Goal: Information Seeking & Learning: Compare options

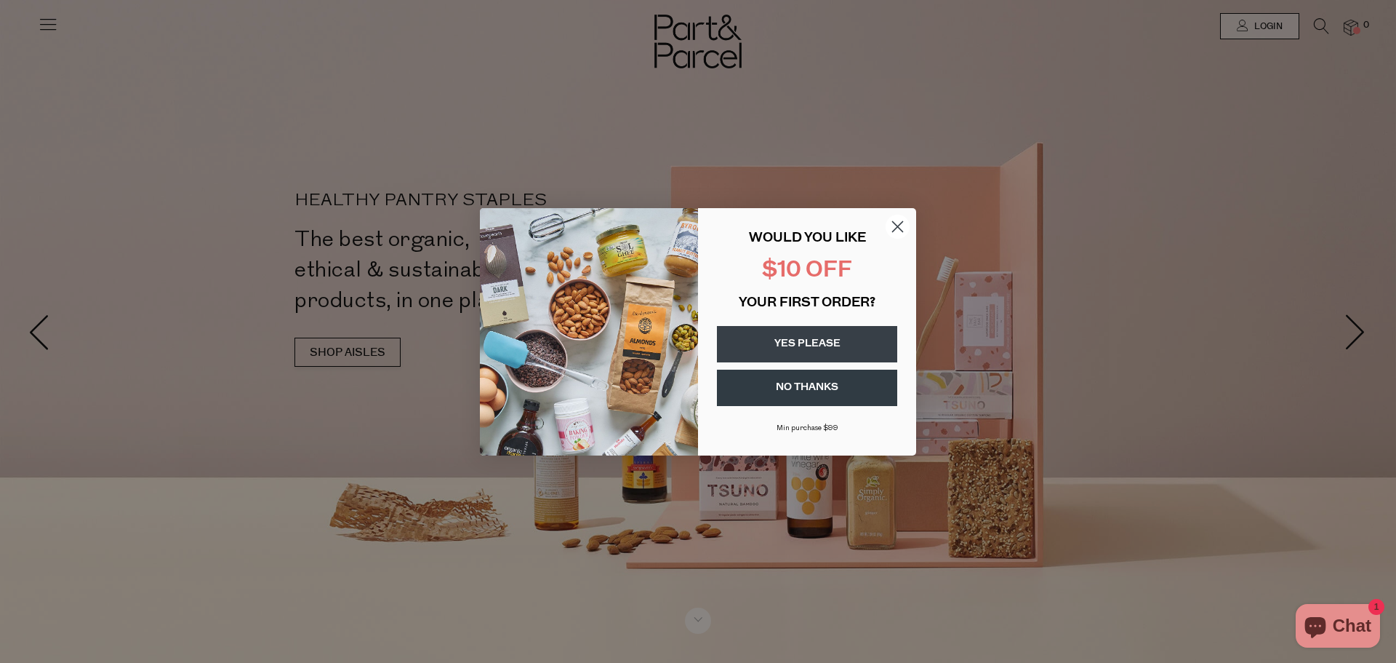
click at [900, 224] on icon "Close dialog" at bounding box center [898, 226] width 10 height 10
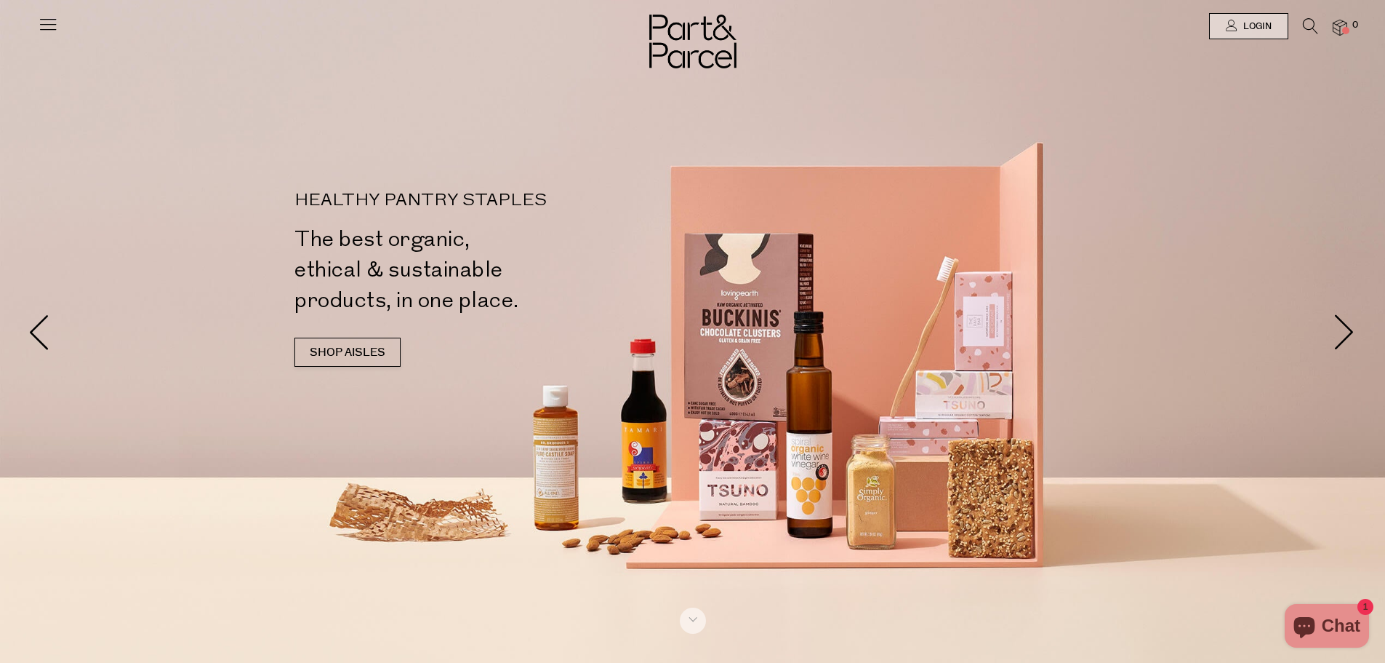
click at [337, 351] on link "SHOP AISLES" at bounding box center [348, 351] width 106 height 29
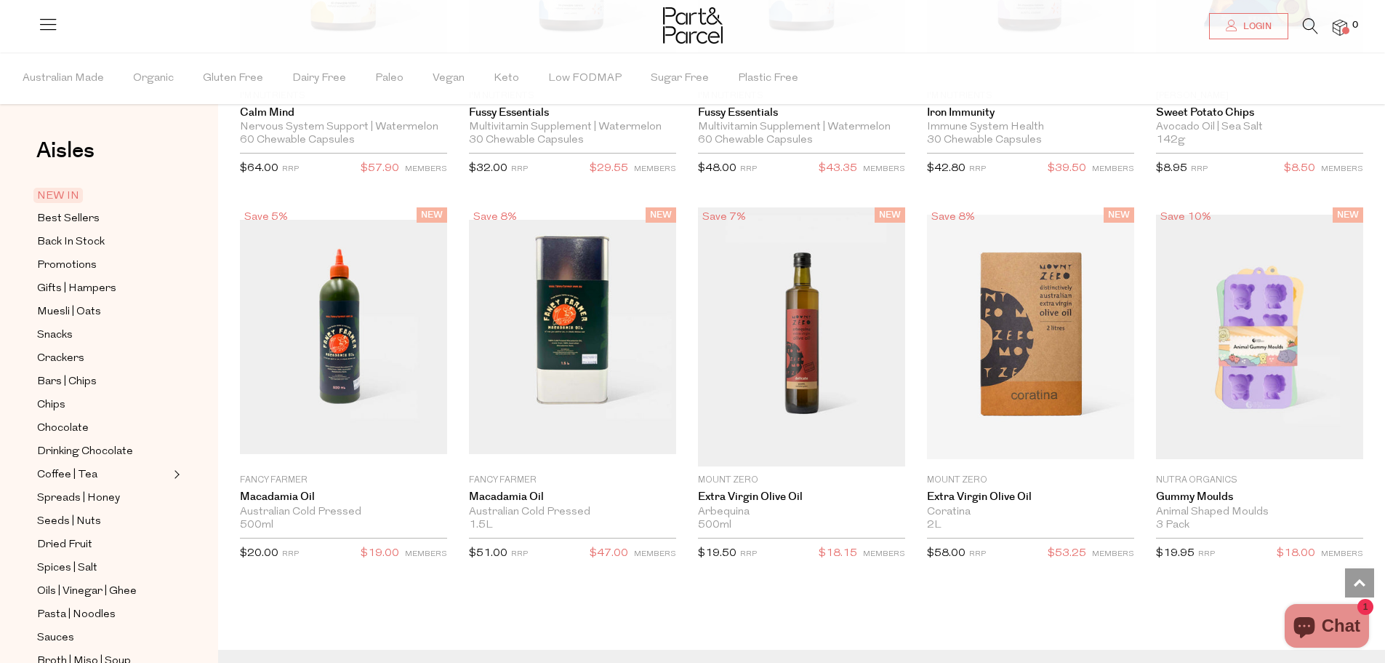
scroll to position [2257, 0]
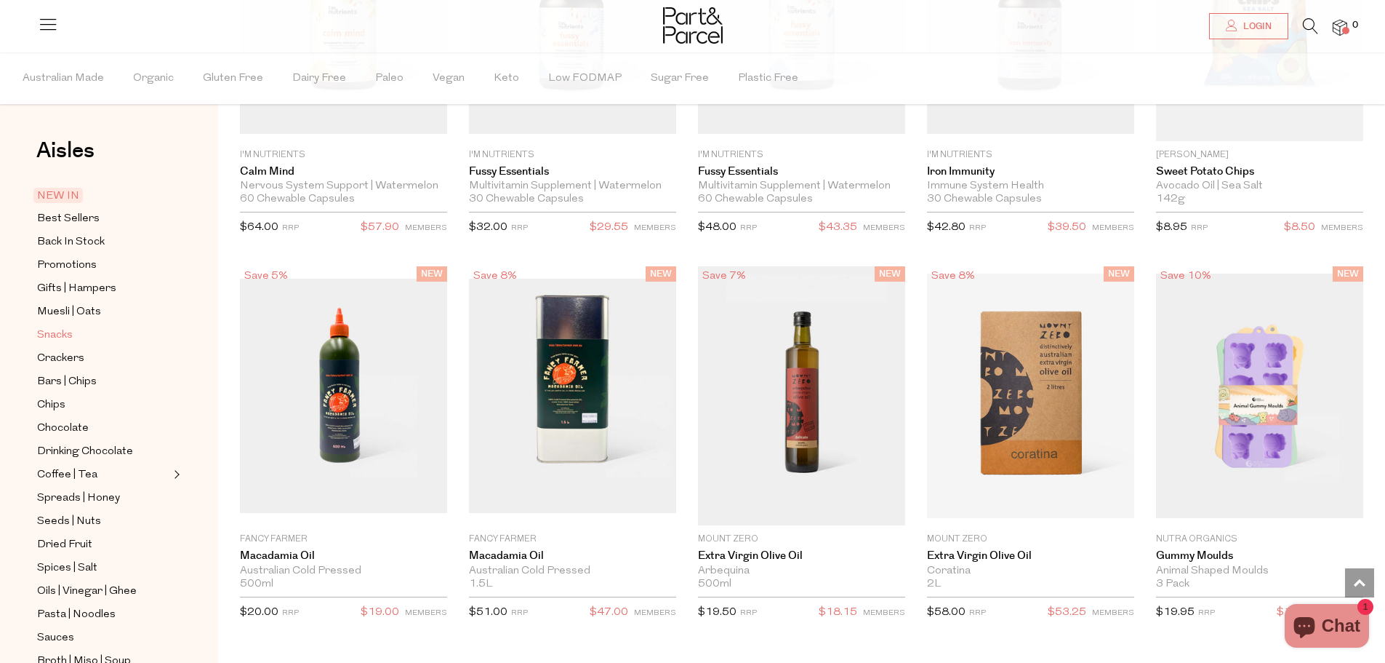
click at [63, 328] on span "Snacks" at bounding box center [55, 335] width 36 height 17
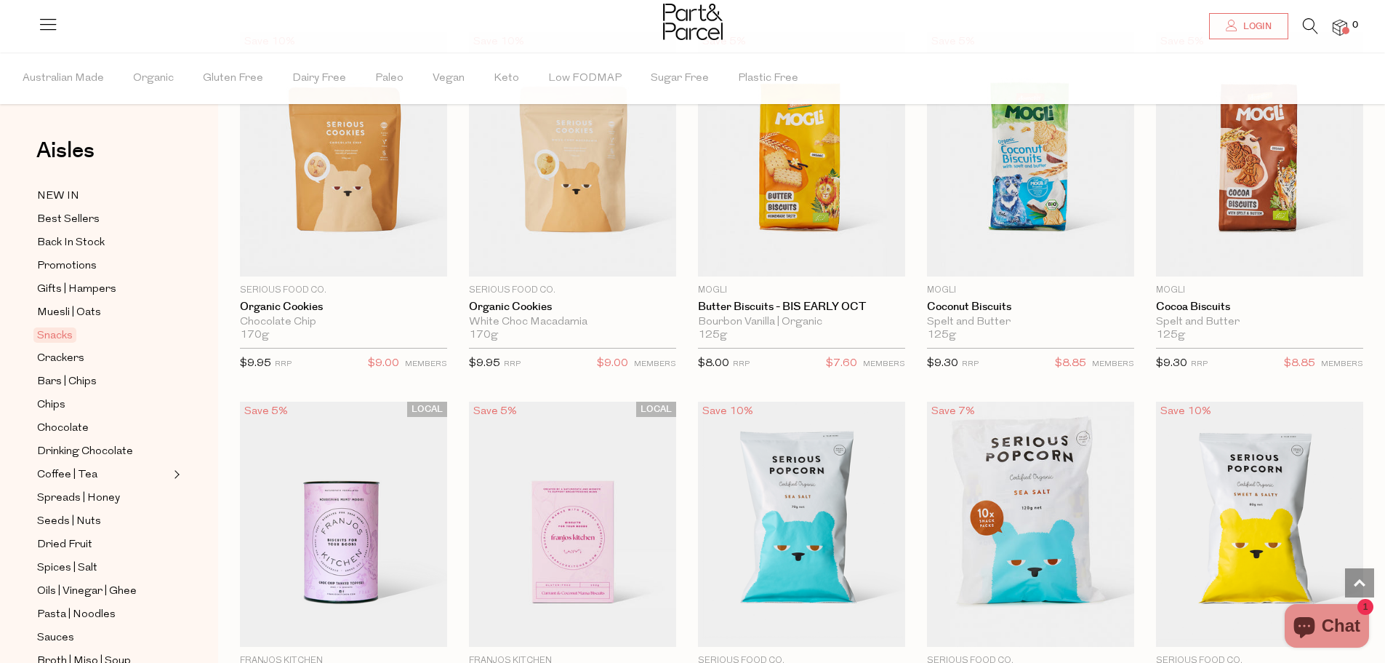
scroll to position [2909, 0]
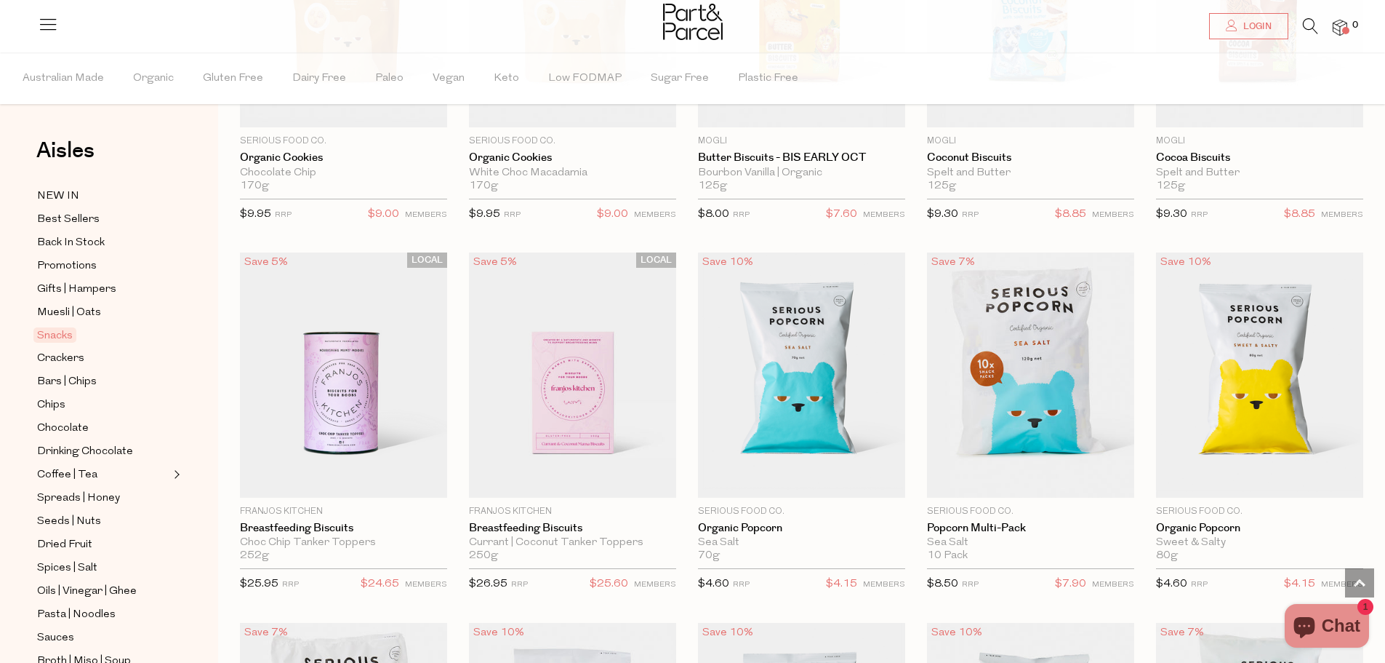
click at [798, 368] on img at bounding box center [801, 374] width 207 height 244
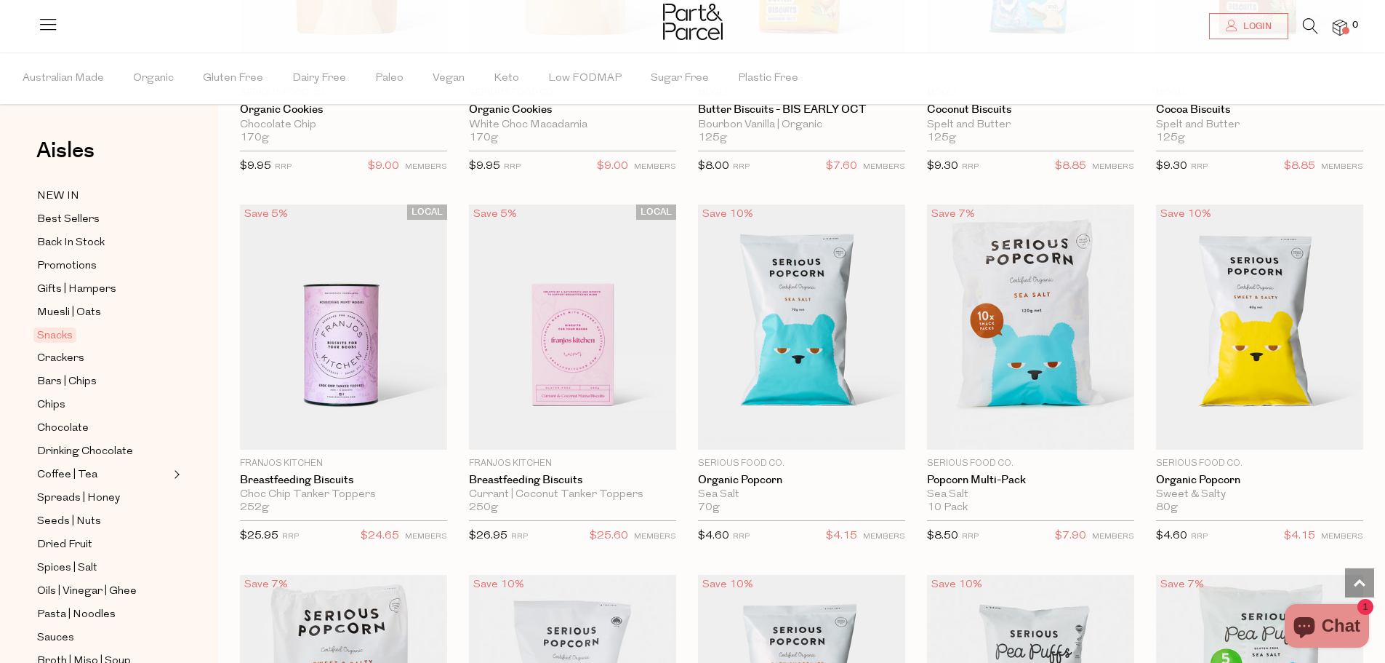
scroll to position [3150, 0]
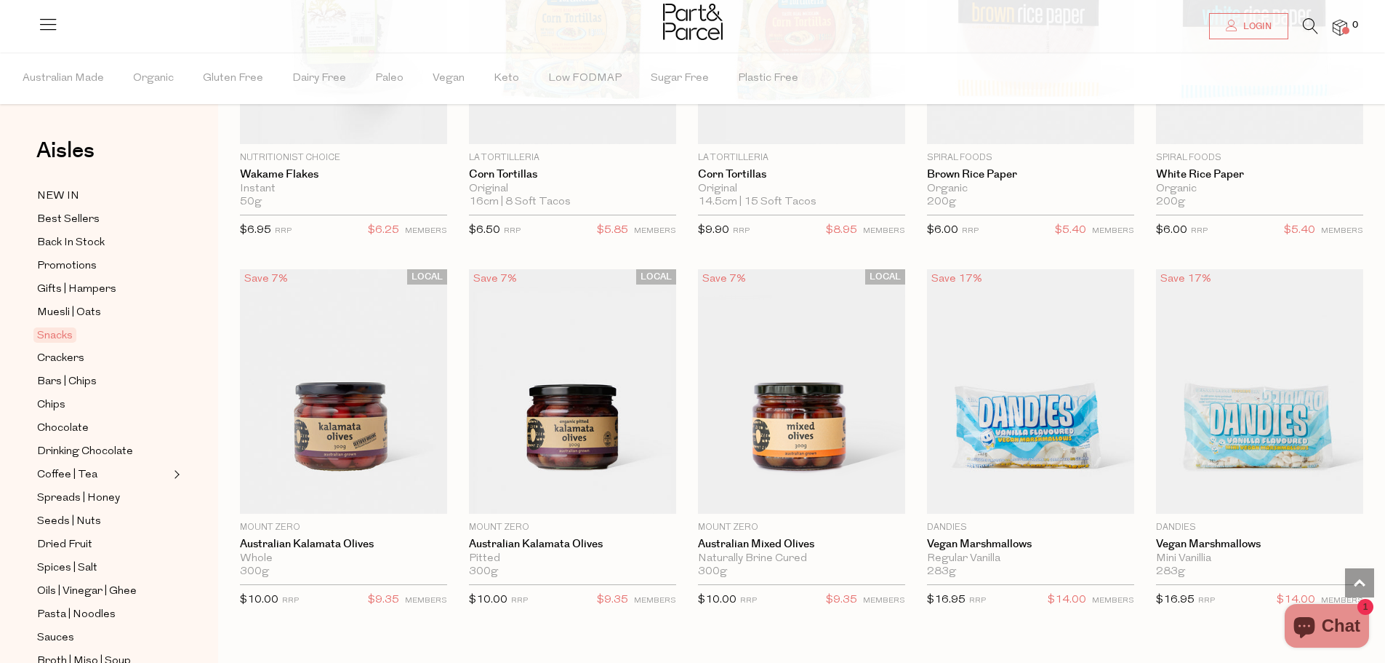
scroll to position [4750, 0]
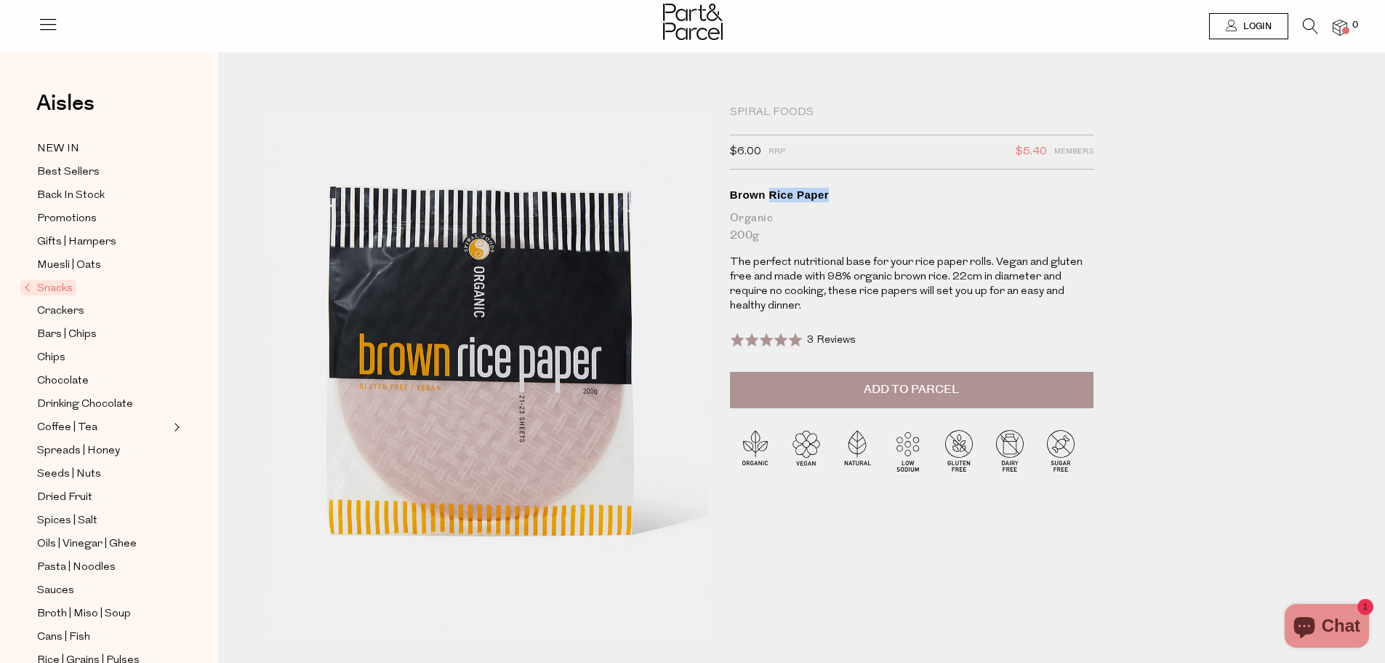
drag, startPoint x: 768, startPoint y: 196, endPoint x: 836, endPoint y: 199, distance: 68.5
click at [836, 199] on div "Brown Rice Paper" at bounding box center [912, 195] width 364 height 15
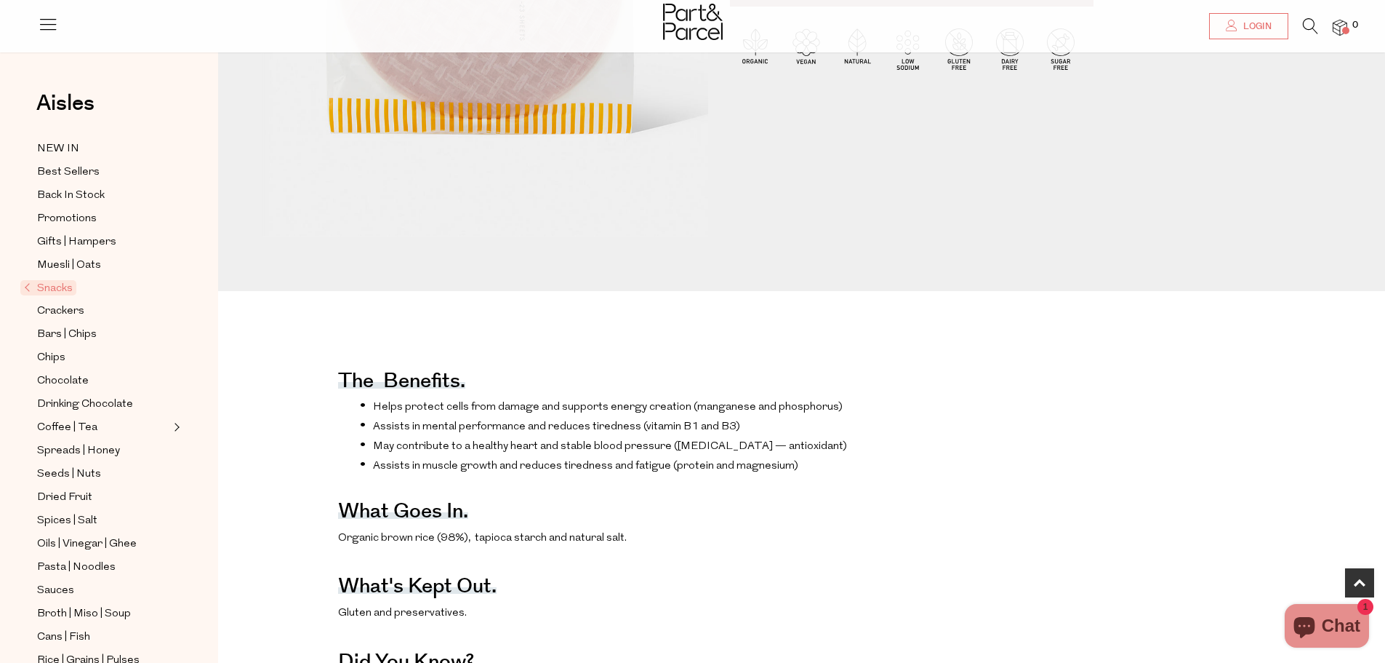
scroll to position [436, 0]
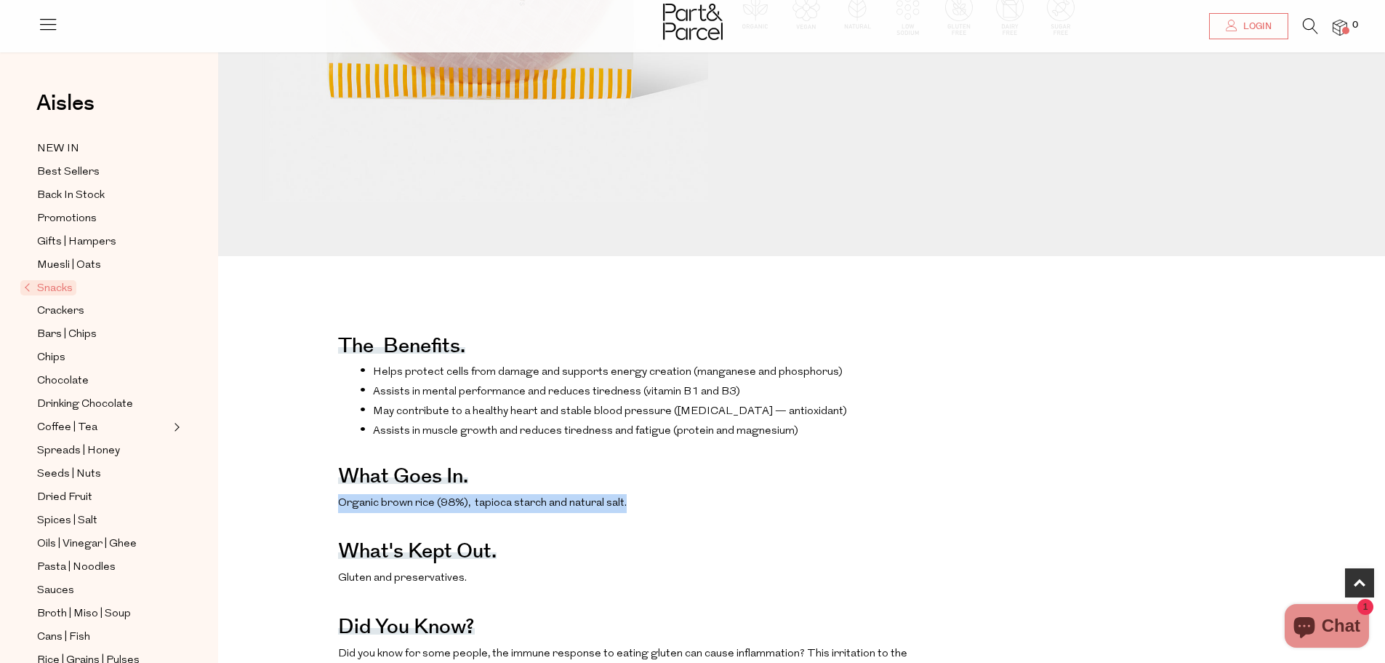
drag, startPoint x: 340, startPoint y: 523, endPoint x: 644, endPoint y: 525, distance: 304.7
click at [644, 513] on p "Organic brown rice (98%), tapioca starch and natural salt." at bounding box center [632, 503] width 589 height 19
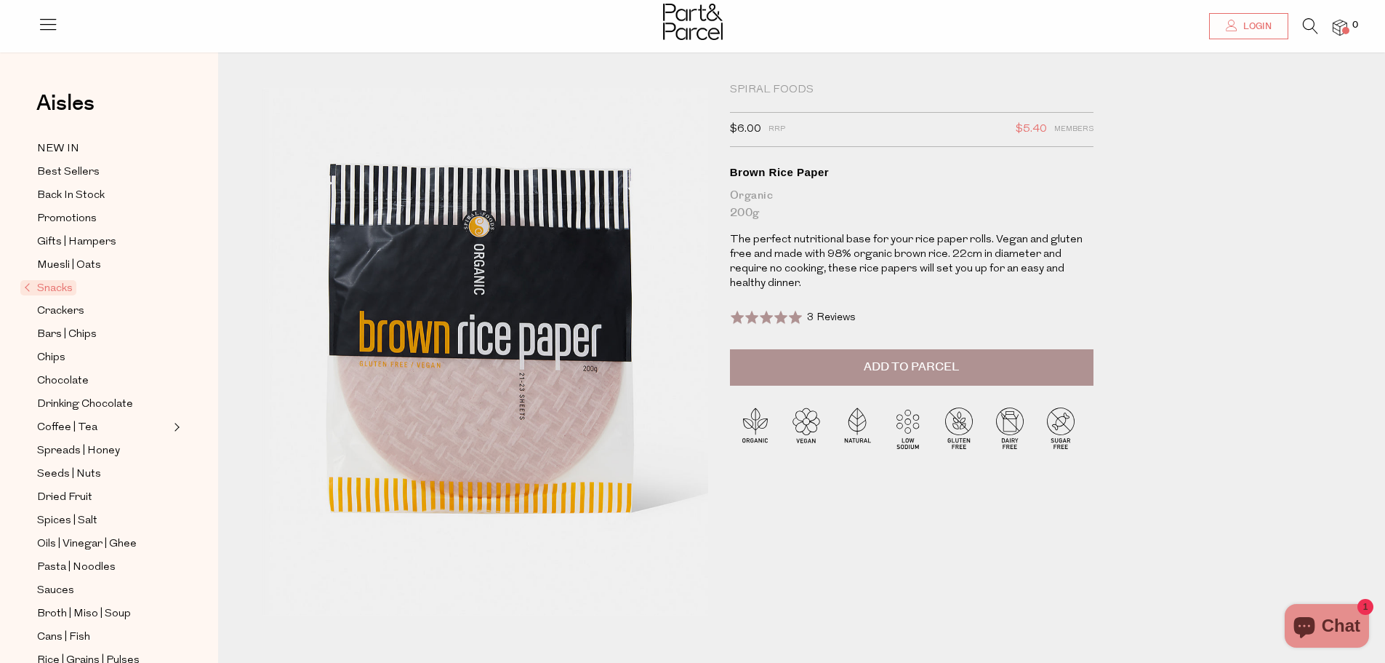
scroll to position [0, 0]
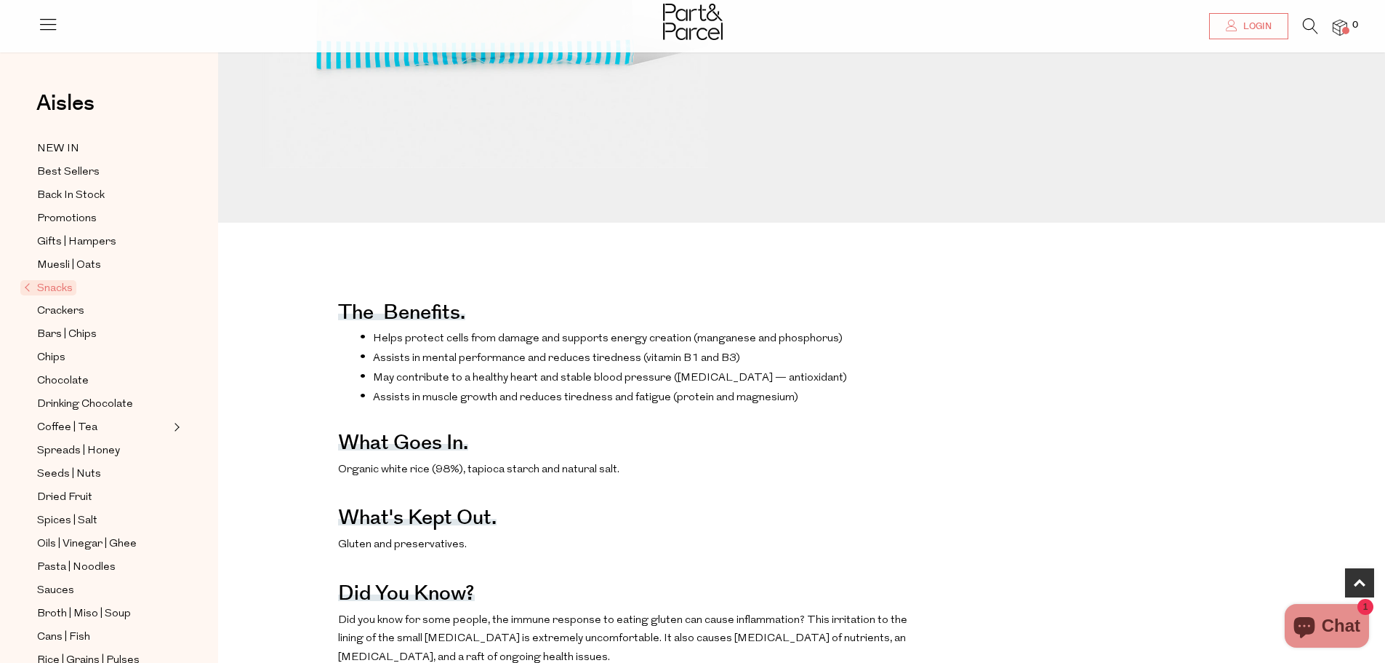
scroll to position [582, 0]
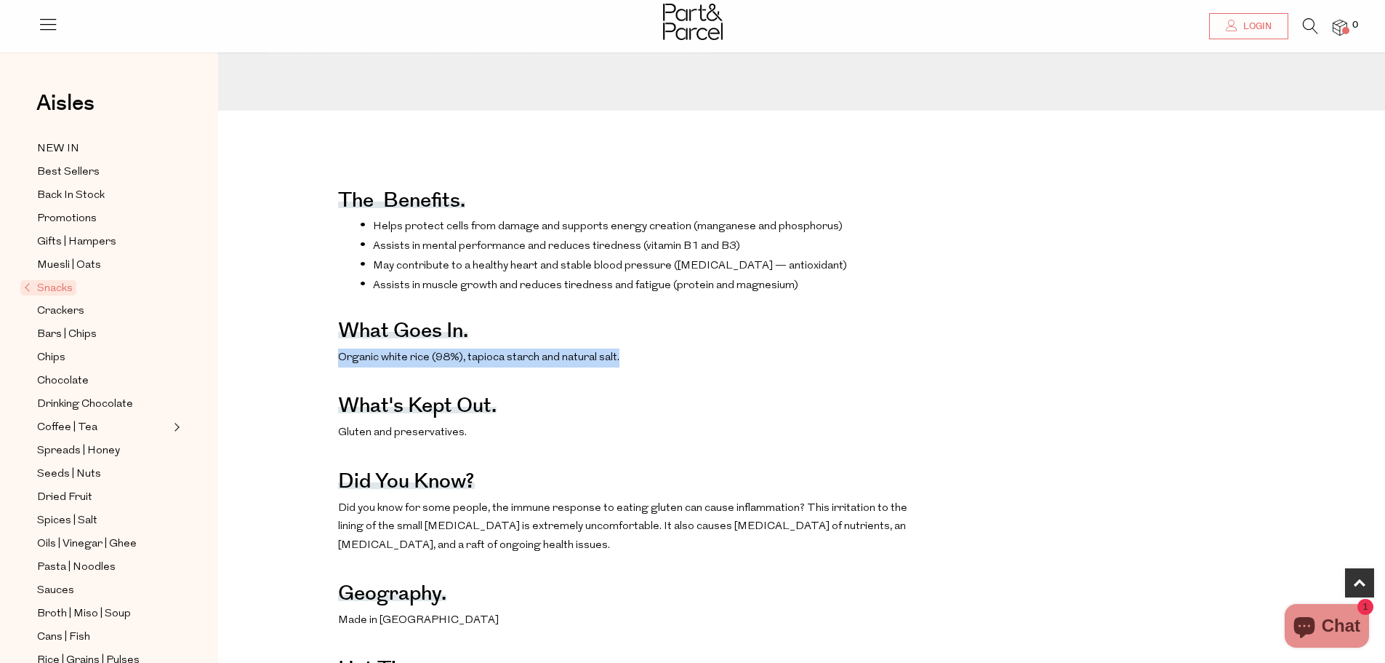
drag, startPoint x: 336, startPoint y: 377, endPoint x: 624, endPoint y: 375, distance: 288.0
click at [624, 375] on div "The benefits. Helps protect cells from damage and supports energy creation (man…" at bounding box center [812, 660] width 1167 height 998
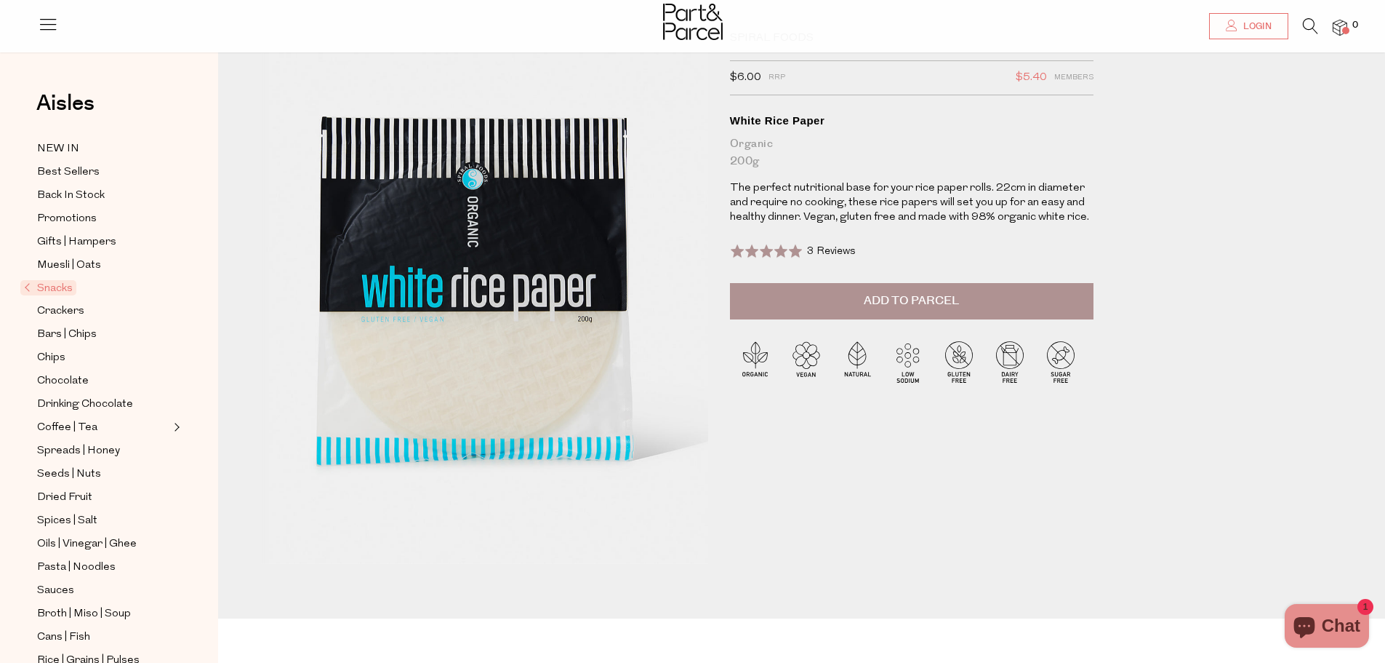
scroll to position [73, 0]
